Goal: Transaction & Acquisition: Purchase product/service

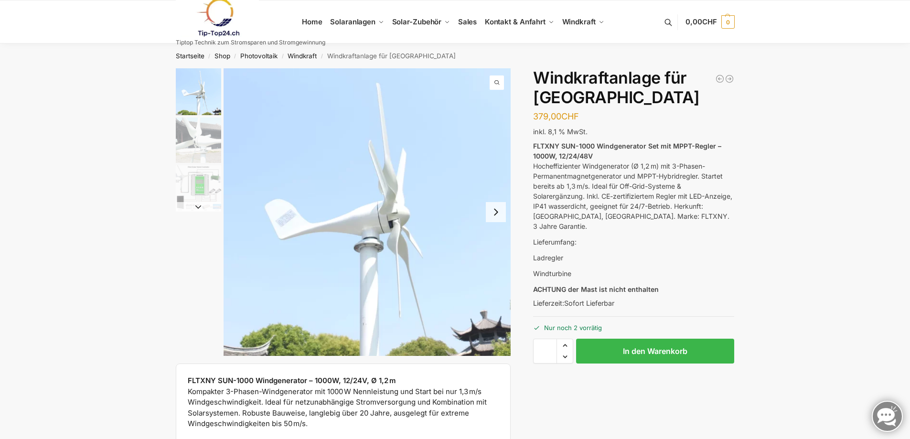
click at [203, 107] on img "1 / 3" at bounding box center [198, 91] width 45 height 47
click at [191, 148] on img "2 / 3" at bounding box center [198, 140] width 45 height 45
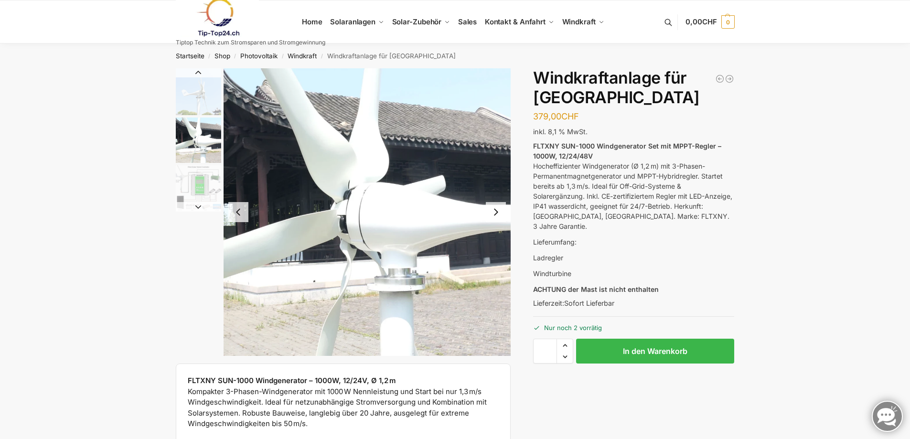
click at [191, 190] on img "3 / 3" at bounding box center [198, 187] width 45 height 45
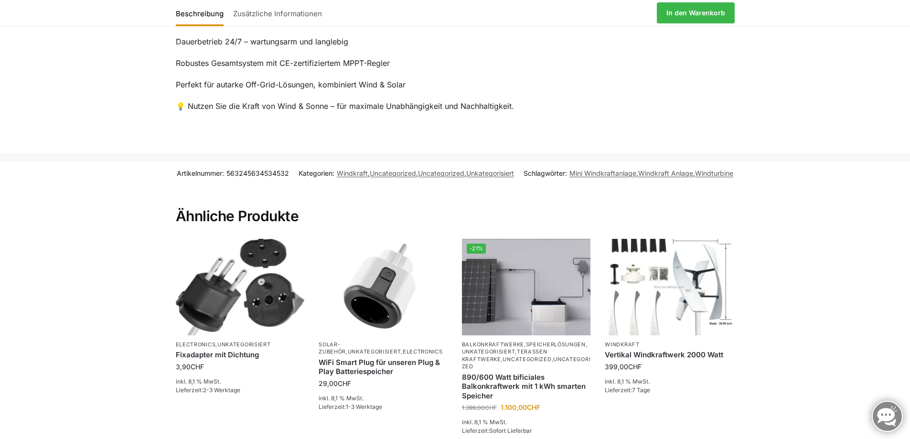
scroll to position [1194, 0]
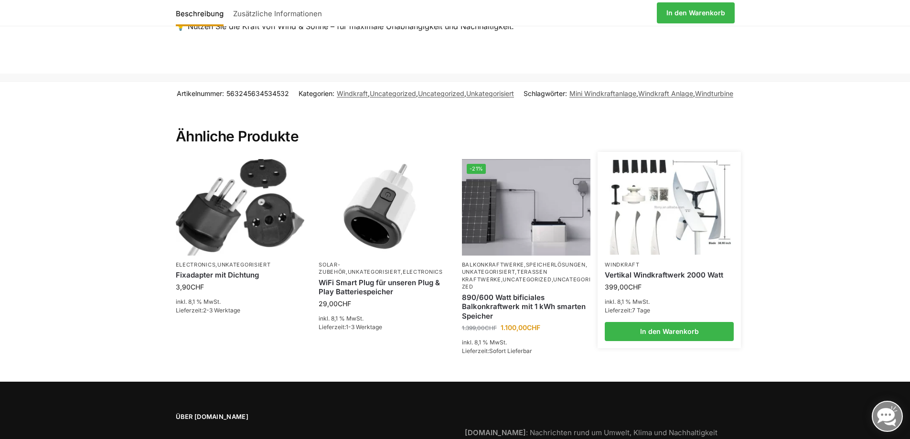
click at [685, 210] on img at bounding box center [669, 207] width 127 height 95
